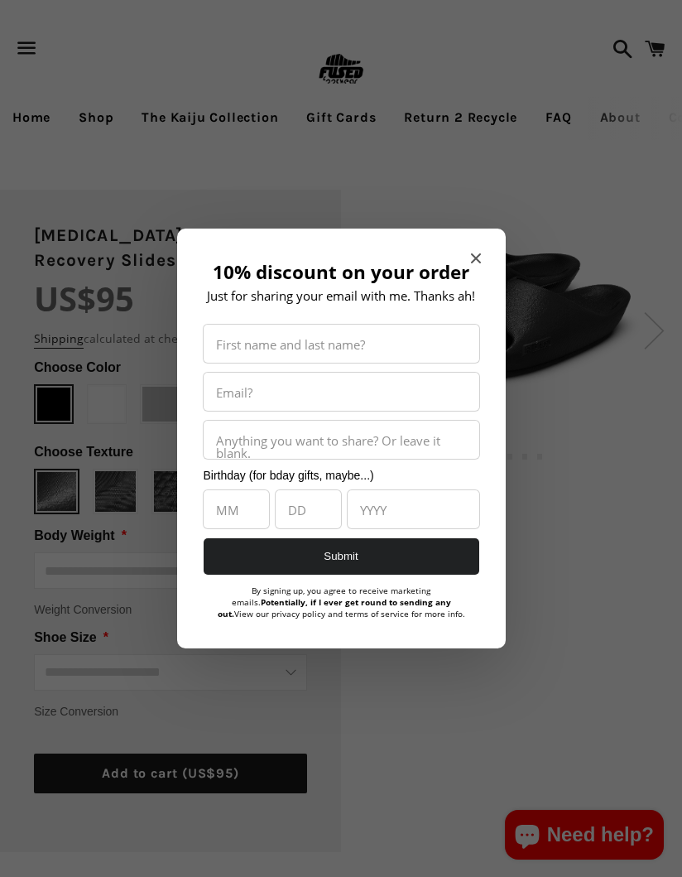
click at [475, 258] on icon "Close modal" at bounding box center [476, 258] width 10 height 10
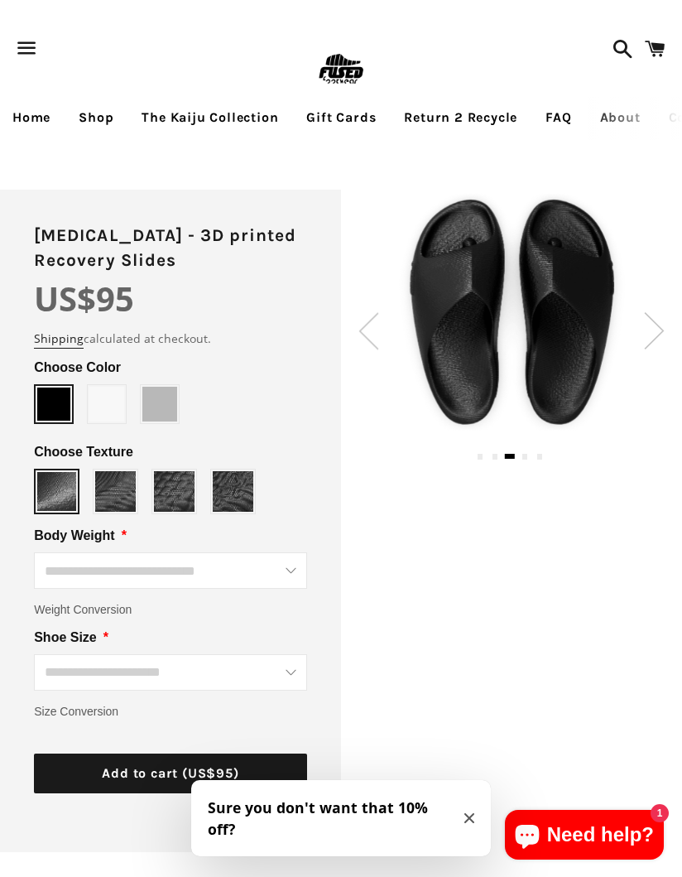
click at [643, 326] on div at bounding box center [511, 312] width 341 height 237
click at [657, 325] on img at bounding box center [654, 330] width 21 height 37
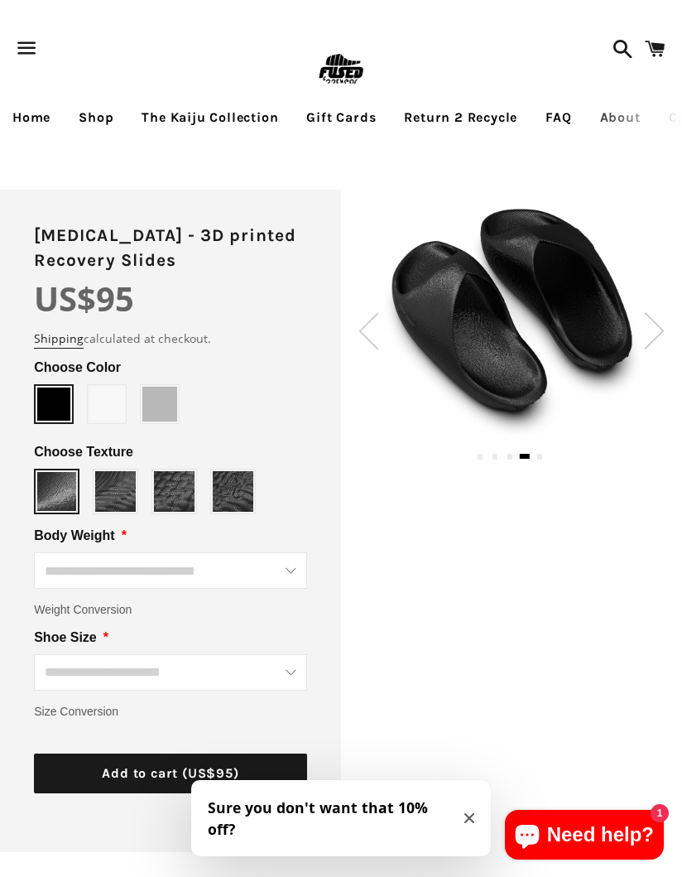
click at [653, 338] on img at bounding box center [654, 330] width 21 height 37
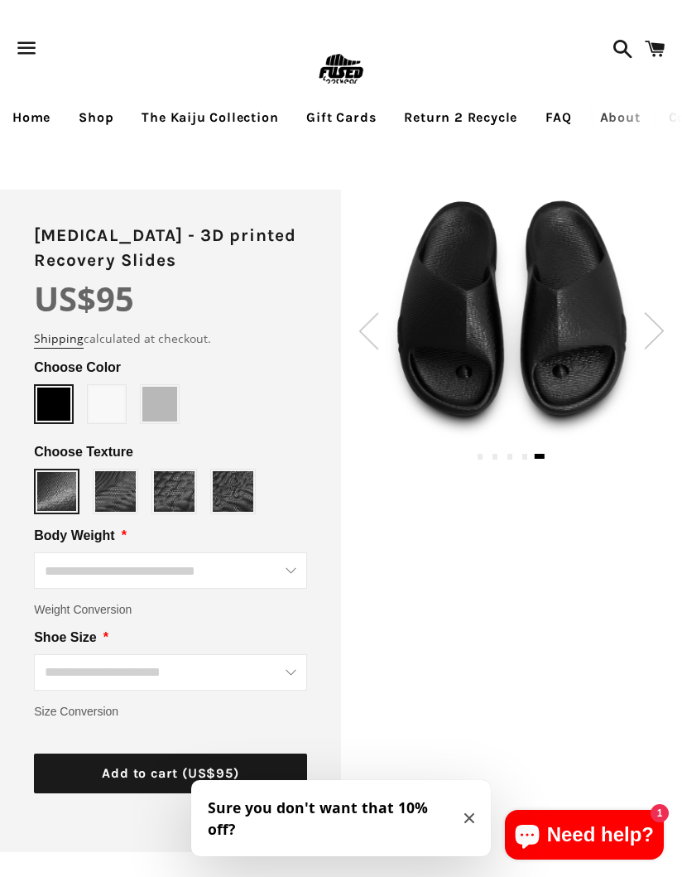
click at [656, 335] on img at bounding box center [654, 330] width 21 height 37
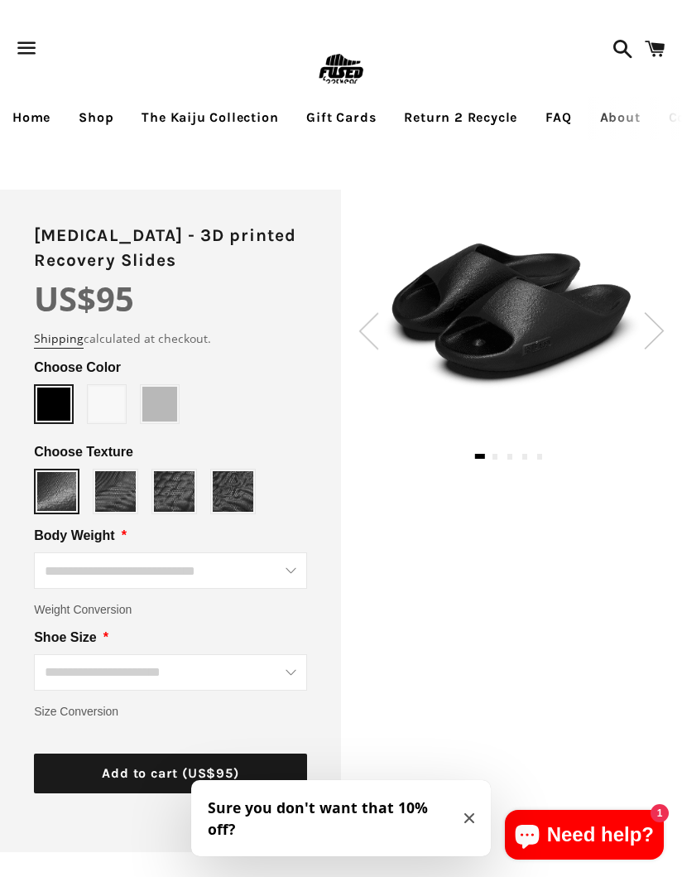
click at [656, 334] on img at bounding box center [654, 330] width 21 height 37
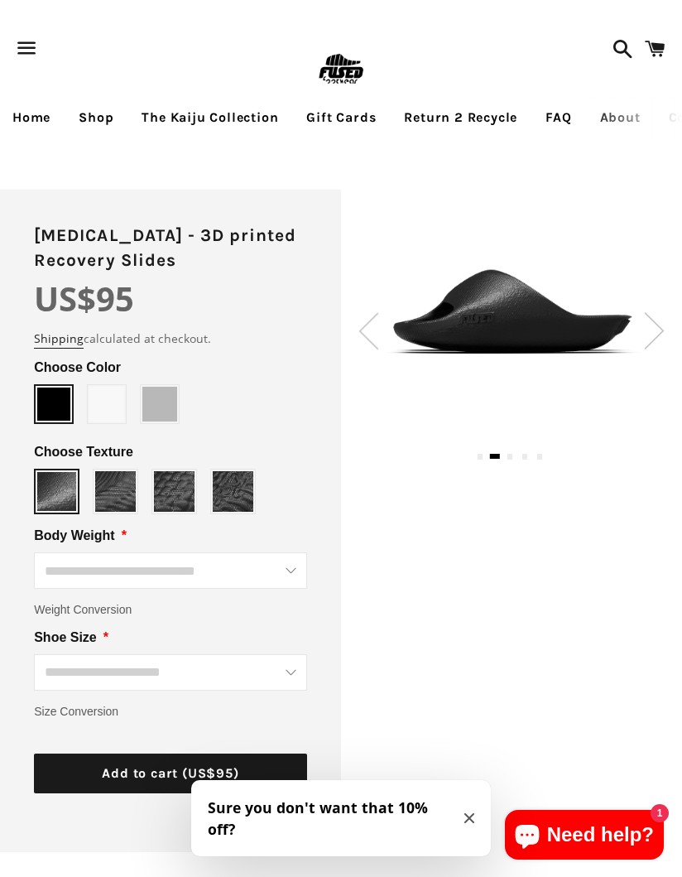
click at [662, 334] on img at bounding box center [654, 330] width 21 height 37
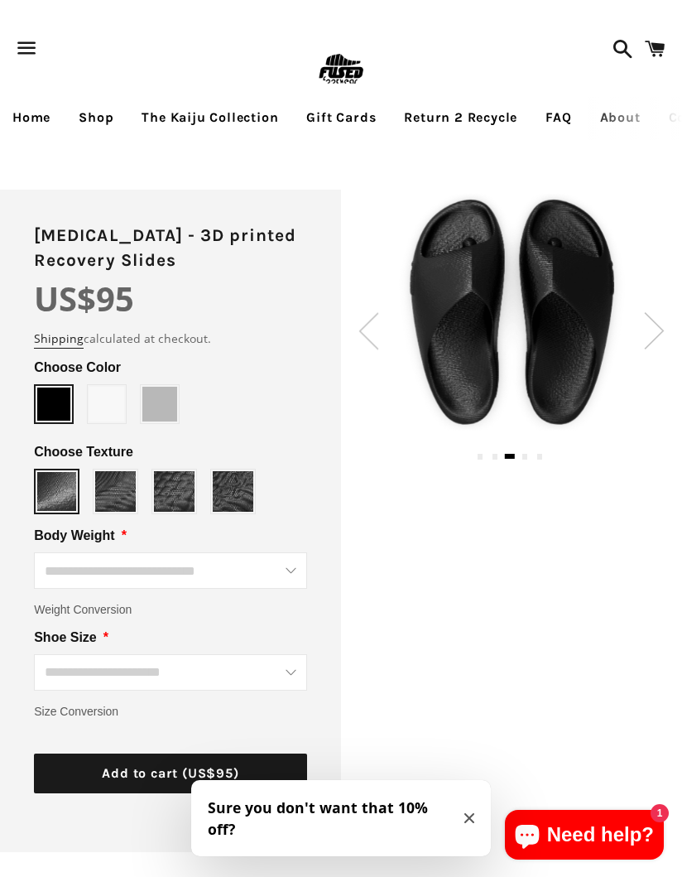
click at [660, 330] on img at bounding box center [654, 330] width 21 height 37
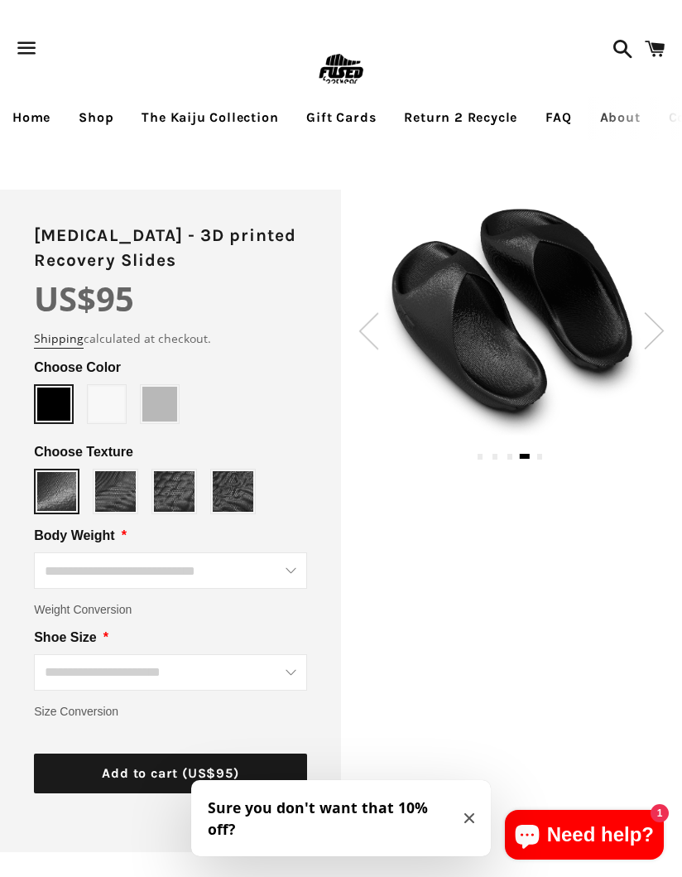
click at [676, 316] on div at bounding box center [511, 312] width 341 height 247
click at [664, 320] on img at bounding box center [654, 330] width 21 height 37
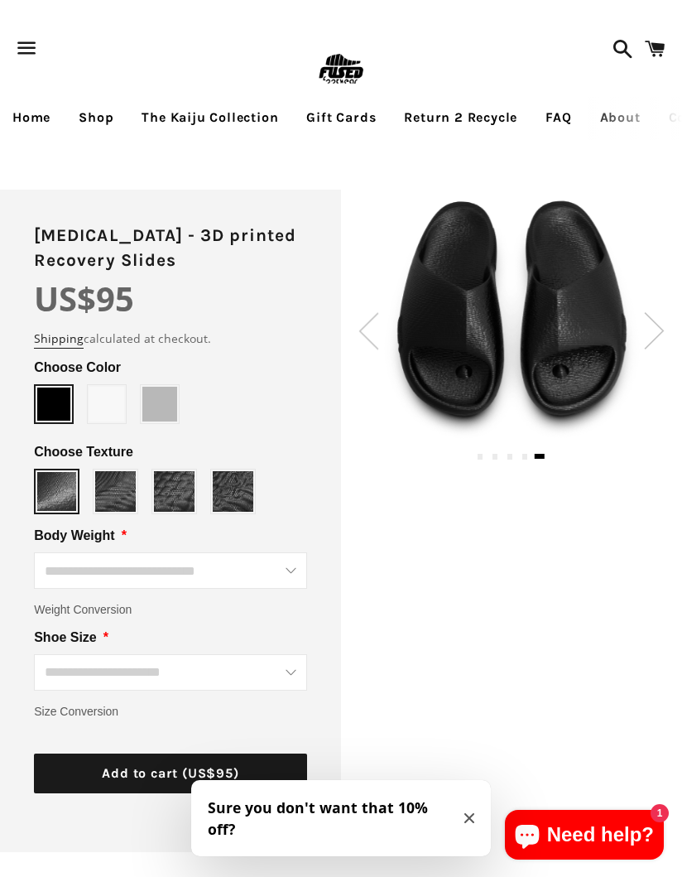
click at [660, 323] on img at bounding box center [654, 330] width 21 height 37
